Goal: Go to known website

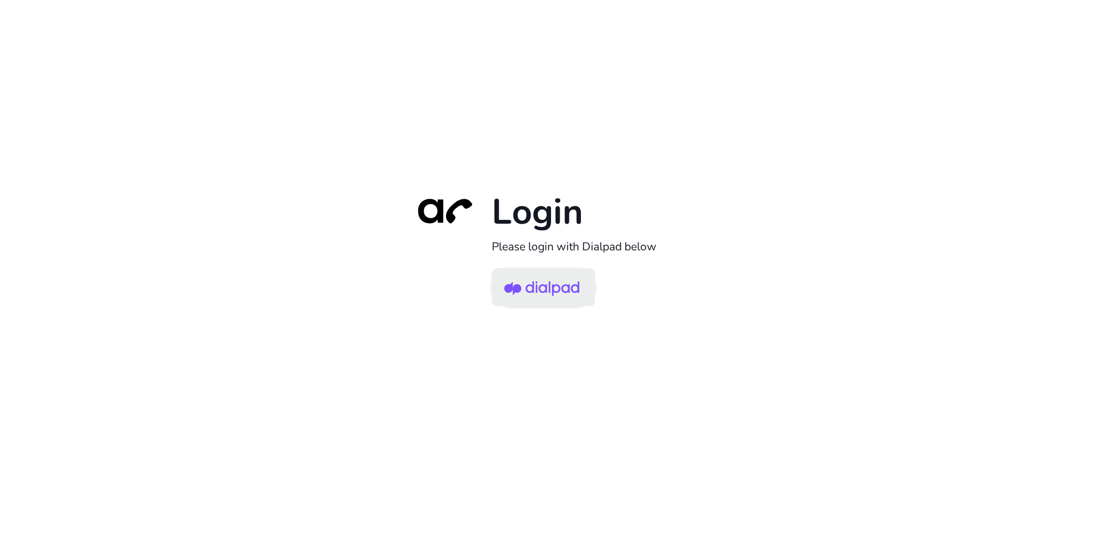
click at [529, 282] on img at bounding box center [541, 287] width 75 height 35
click at [541, 278] on img at bounding box center [541, 287] width 75 height 35
click at [379, 79] on div "Login Please login with Dialpad below" at bounding box center [557, 267] width 1114 height 535
click at [549, 280] on img at bounding box center [541, 287] width 75 height 35
